Goal: Check status: Check status

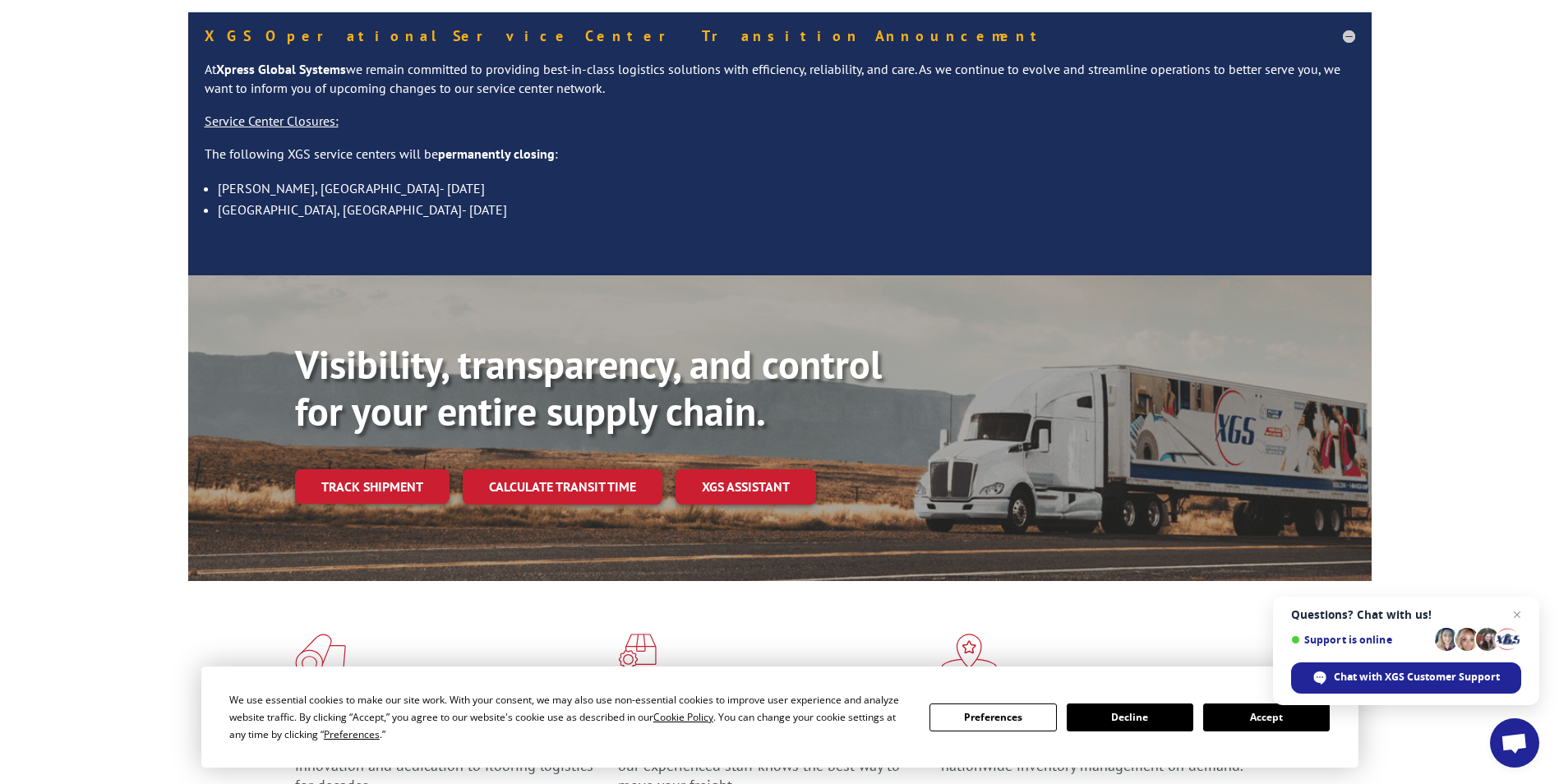
scroll to position [164, 0]
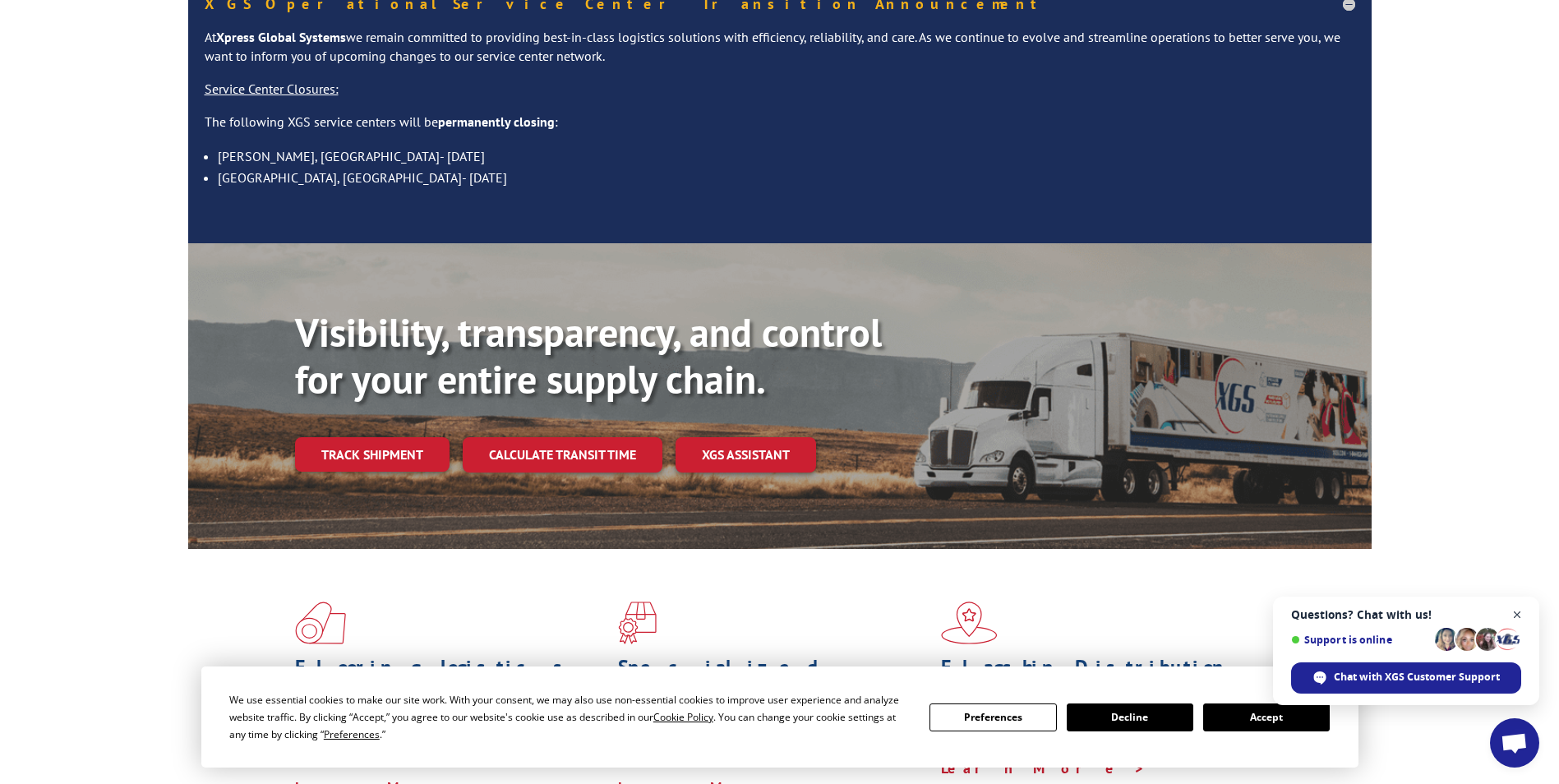
click at [1518, 610] on span "Open chat" at bounding box center [1517, 615] width 21 height 21
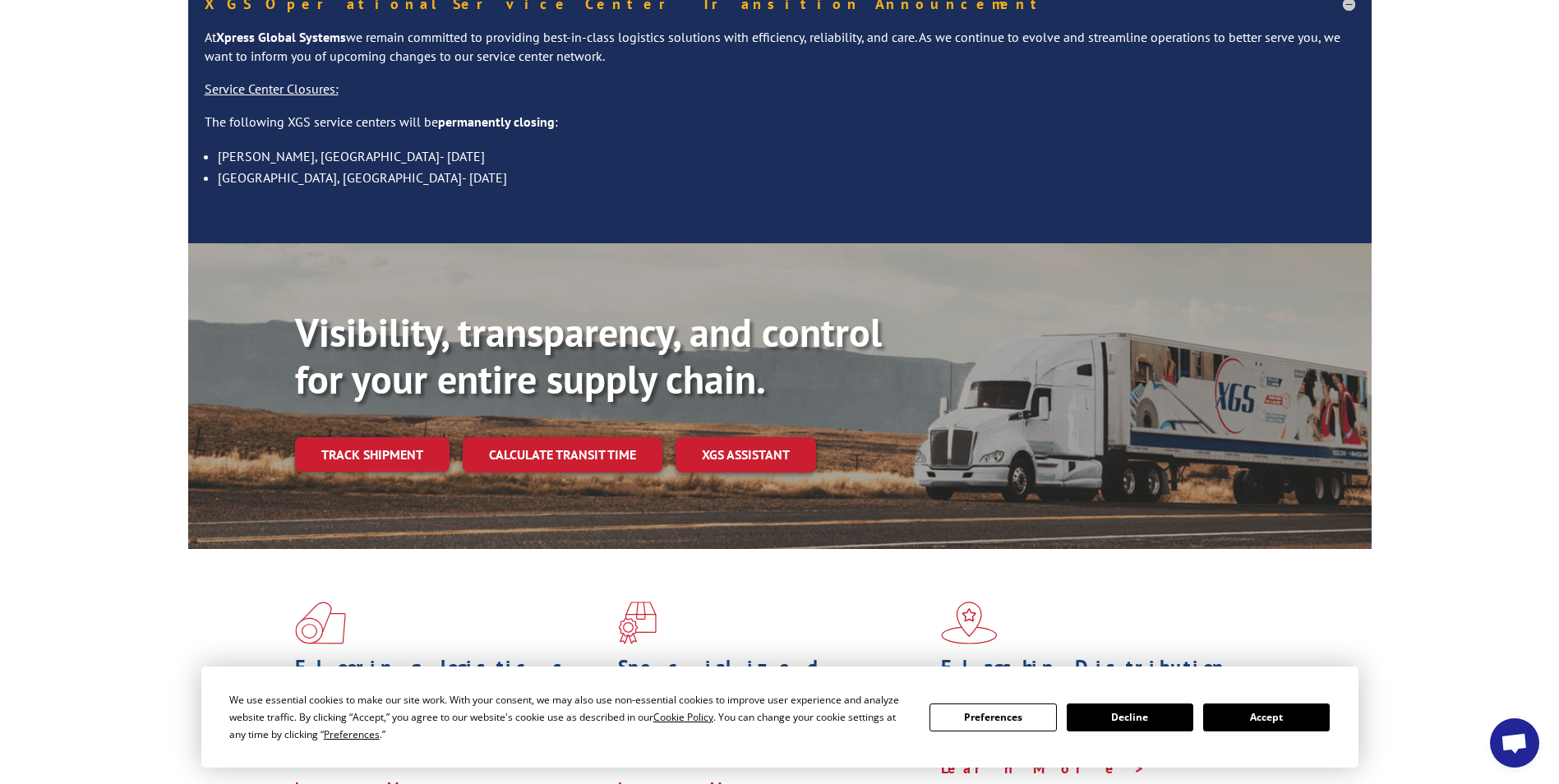
click at [1268, 724] on button "Accept" at bounding box center [1266, 717] width 126 height 28
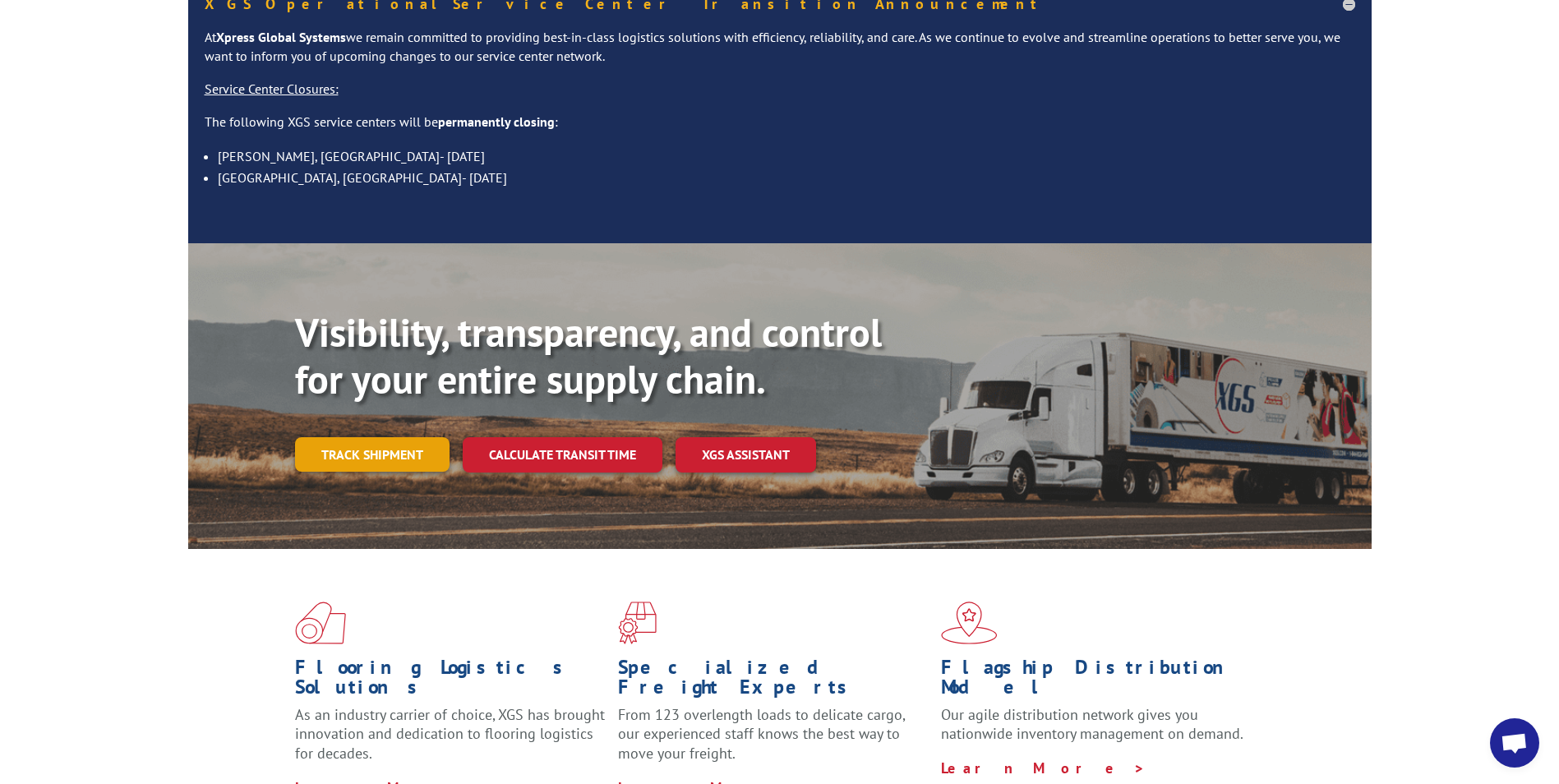
click at [374, 437] on link "Track shipment" at bounding box center [373, 454] width 155 height 35
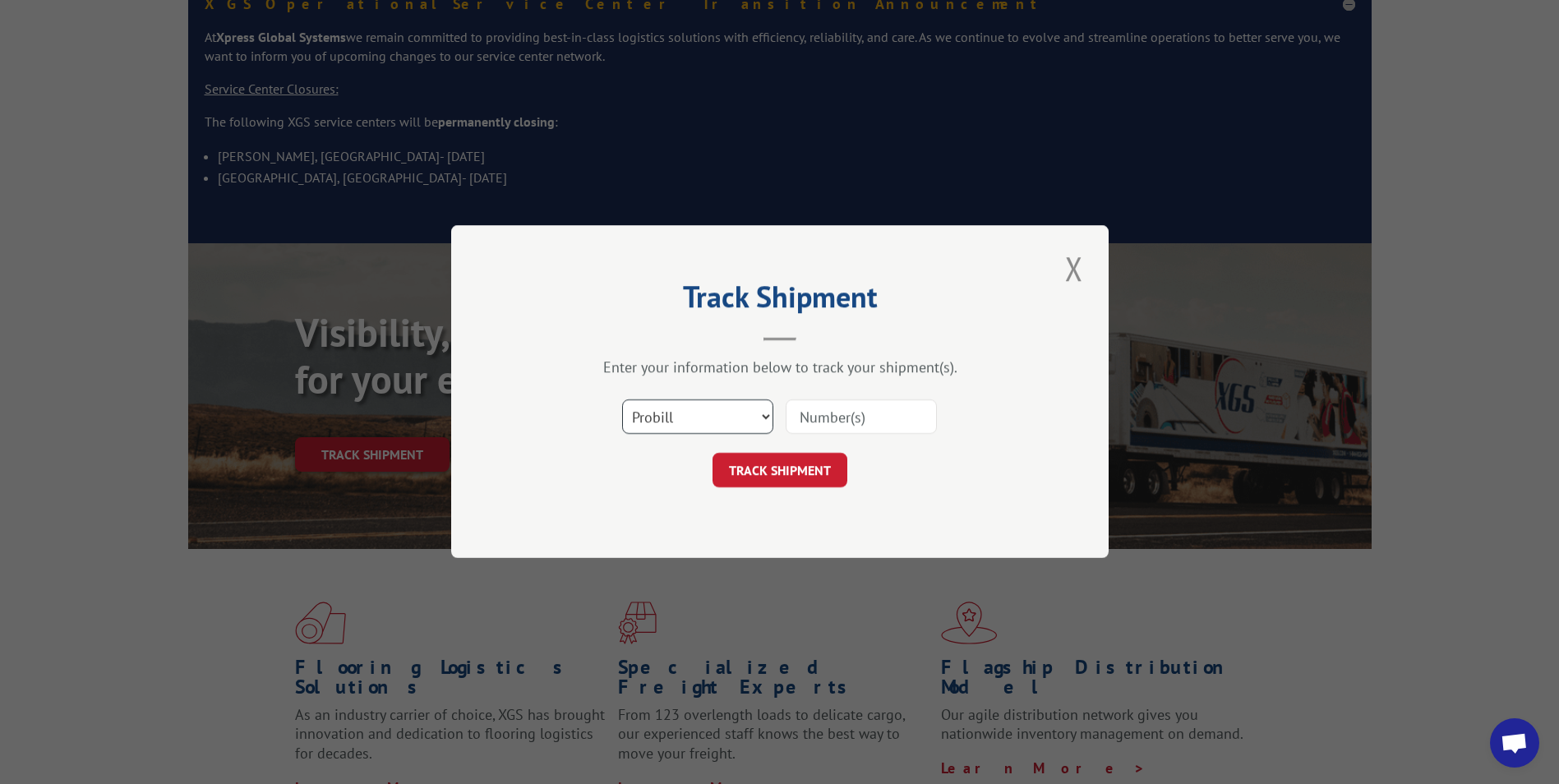
click at [699, 422] on select "Select category... Probill BOL PO" at bounding box center [698, 417] width 151 height 35
select select "bol"
click at [623, 400] on select "Select category... Probill BOL PO" at bounding box center [698, 417] width 151 height 35
click at [842, 417] on input at bounding box center [861, 417] width 151 height 35
click at [863, 412] on input at bounding box center [861, 417] width 151 height 35
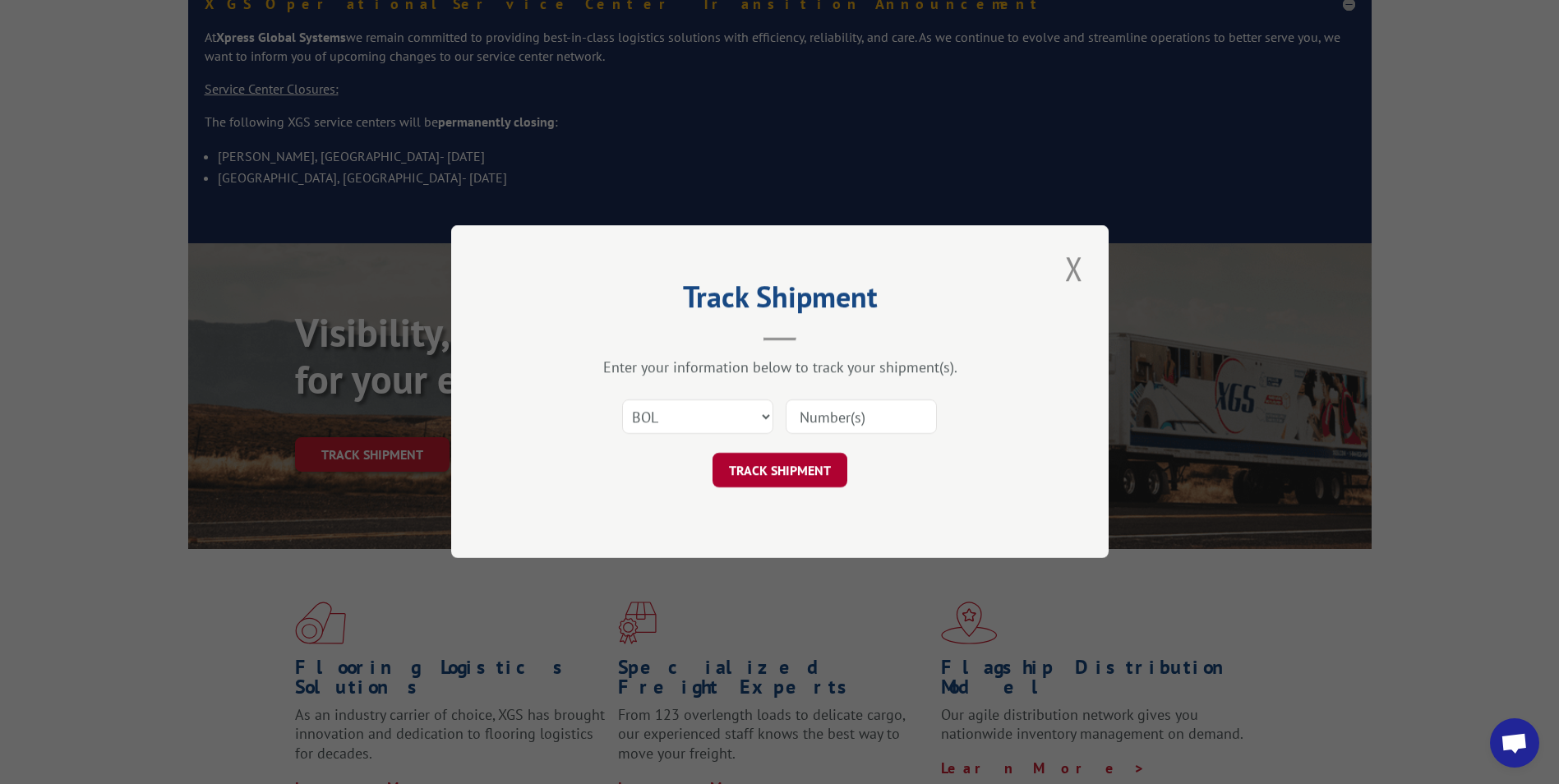
paste input "3354516"
type input "3354516"
click at [776, 467] on button "TRACK SHIPMENT" at bounding box center [780, 471] width 135 height 35
